Goal: Find specific fact: Find specific fact

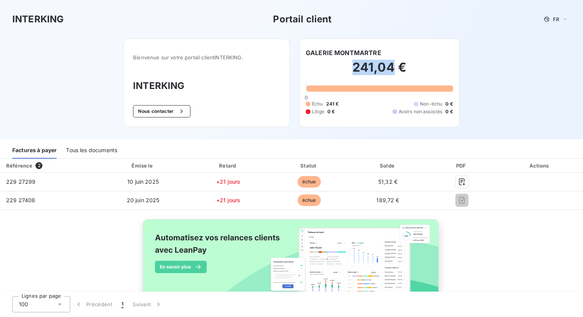
drag, startPoint x: 353, startPoint y: 66, endPoint x: 392, endPoint y: 65, distance: 38.6
click at [392, 65] on h2 "241,04 €" at bounding box center [379, 71] width 147 height 23
copy h2 "241,04"
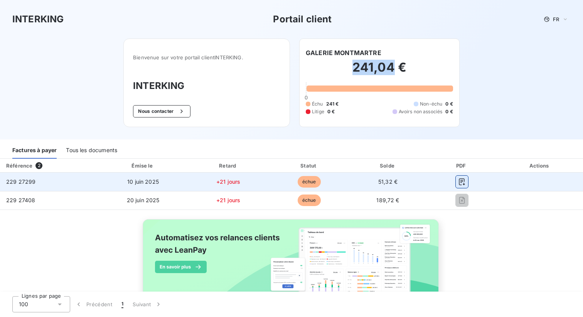
click at [460, 180] on icon "button" at bounding box center [462, 182] width 8 height 8
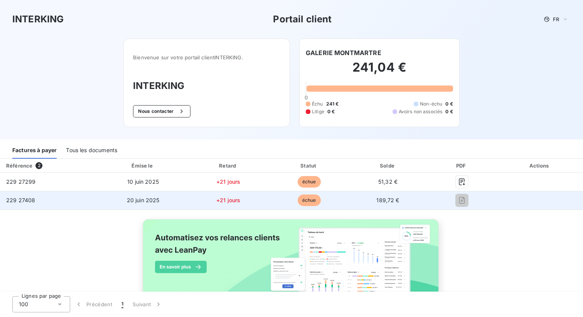
click at [27, 201] on span "229 27408" at bounding box center [20, 200] width 29 height 7
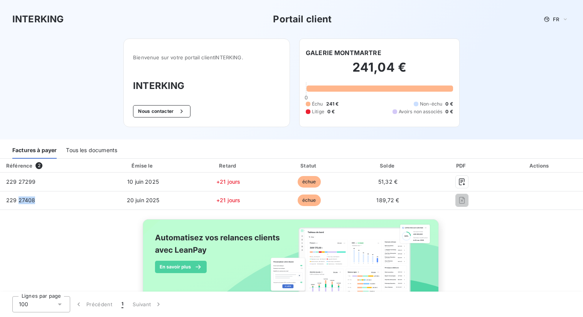
copy span "27408"
